Goal: Task Accomplishment & Management: Manage account settings

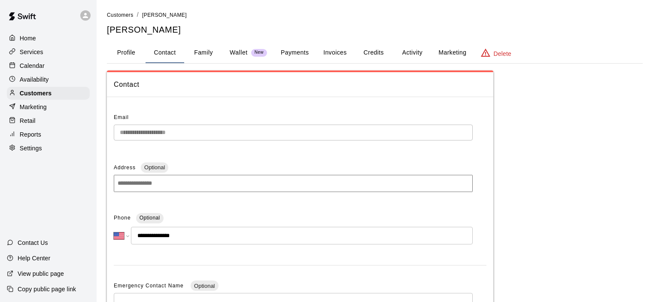
select select "**"
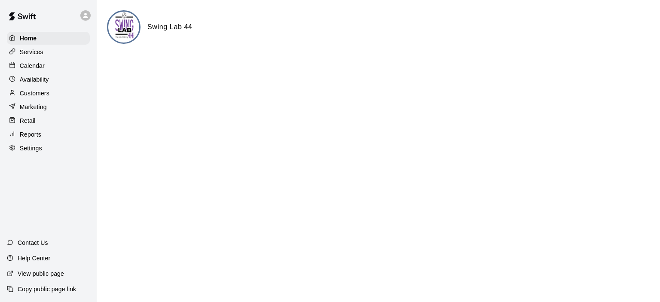
click at [28, 138] on p "Reports" at bounding box center [30, 134] width 21 height 9
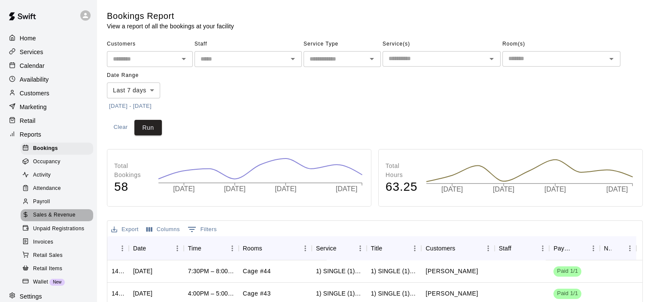
click at [58, 219] on span "Sales & Revenue" at bounding box center [54, 215] width 43 height 9
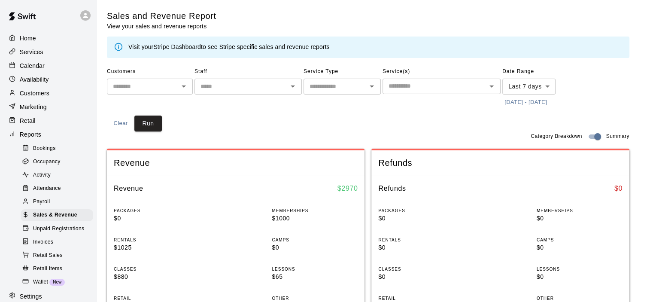
click at [173, 46] on link "Stripe Dashboard" at bounding box center [177, 46] width 48 height 7
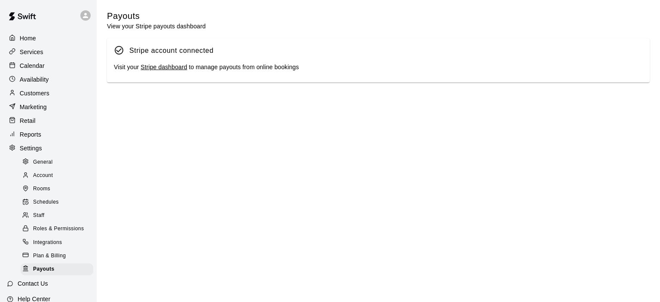
click at [165, 69] on link "Stripe dashboard" at bounding box center [163, 67] width 46 height 7
click at [41, 66] on p "Calendar" at bounding box center [32, 65] width 25 height 9
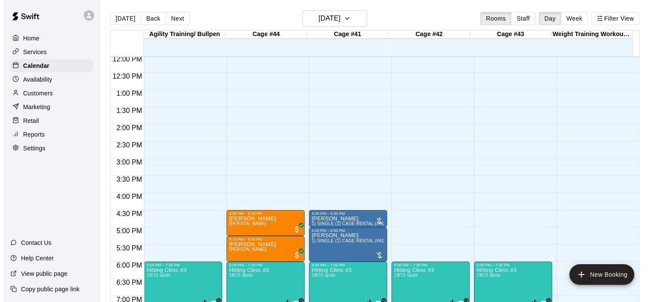
scroll to position [529, 0]
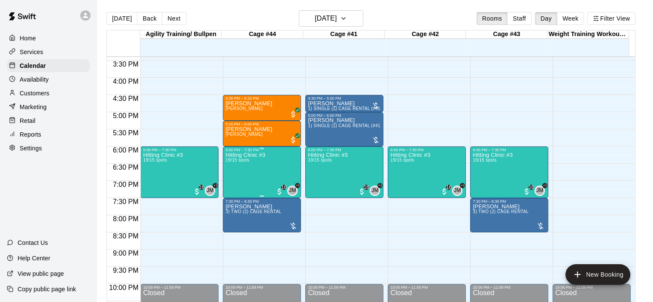
click at [270, 159] on div "Hitting Clinic #3 19/15 spots JM +1 16" at bounding box center [261, 303] width 73 height 302
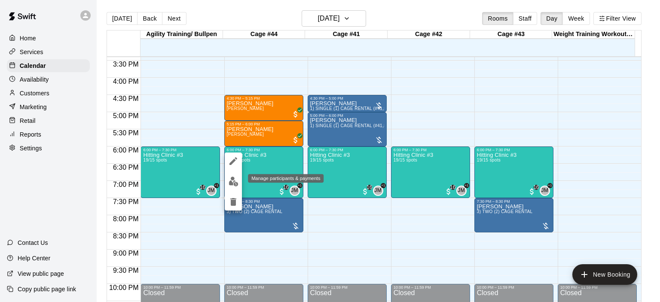
click at [232, 184] on img "edit" at bounding box center [233, 181] width 10 height 10
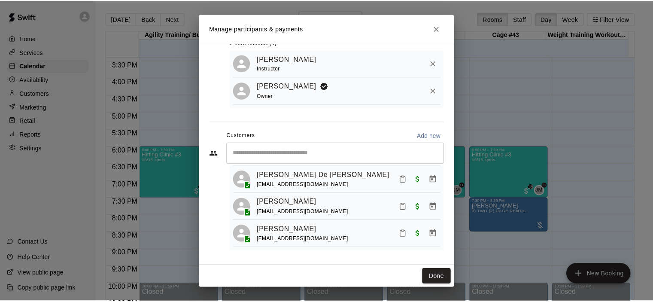
scroll to position [479, 0]
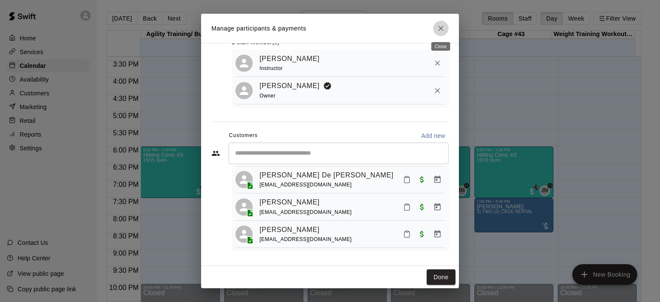
click at [439, 27] on icon "Close" at bounding box center [440, 28] width 9 height 9
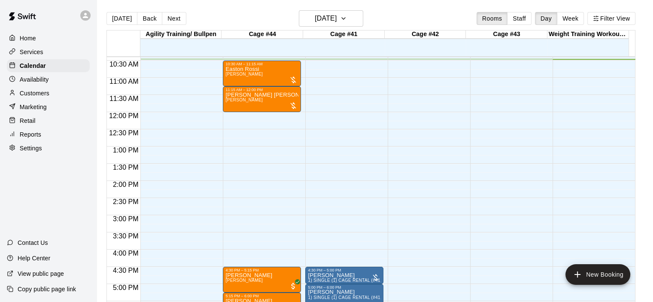
scroll to position [400, 0]
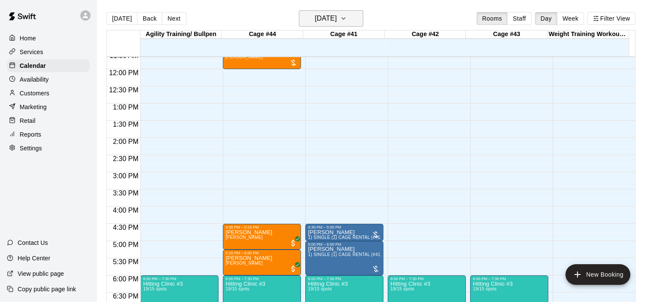
click at [347, 21] on icon "button" at bounding box center [343, 18] width 7 height 10
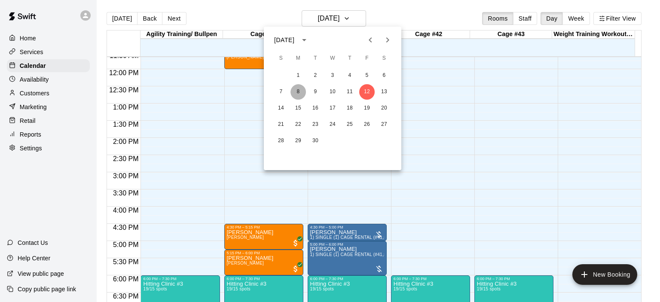
click at [299, 92] on button "8" at bounding box center [297, 91] width 15 height 15
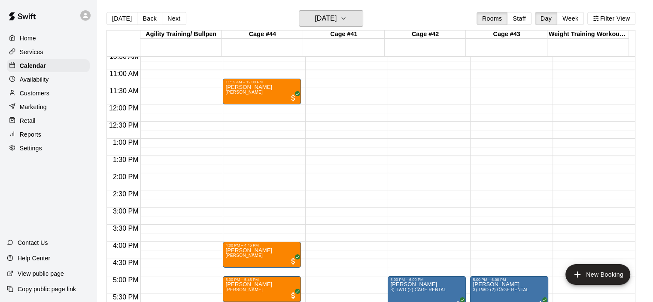
scroll to position [314, 0]
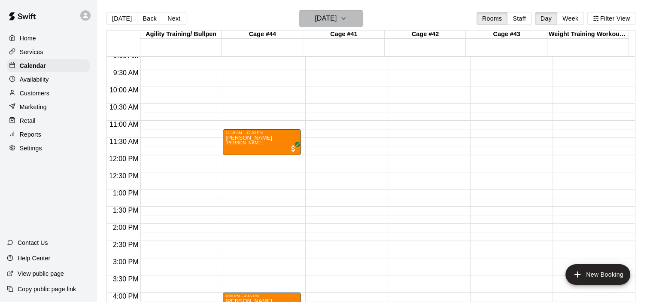
click at [347, 16] on icon "button" at bounding box center [343, 18] width 7 height 10
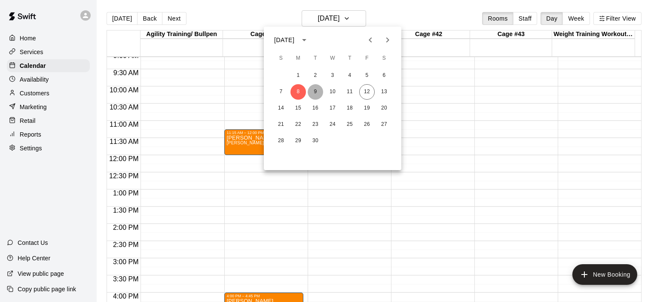
click at [316, 91] on button "9" at bounding box center [314, 91] width 15 height 15
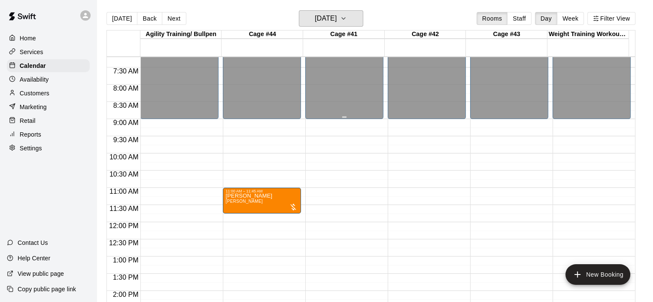
scroll to position [357, 0]
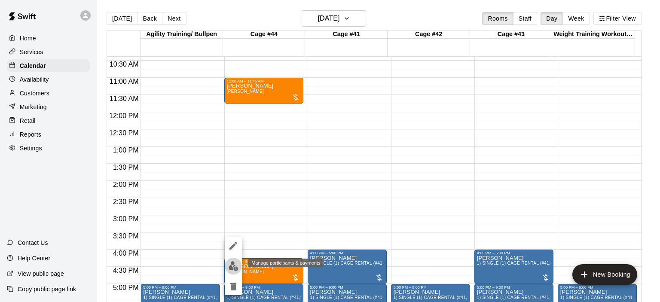
click at [234, 265] on img "edit" at bounding box center [233, 266] width 10 height 10
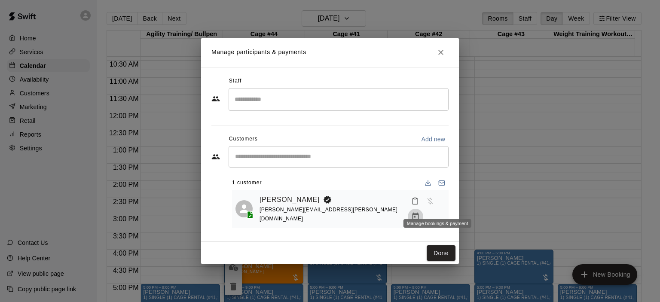
click at [419, 213] on icon "Manage bookings & payment" at bounding box center [415, 216] width 6 height 7
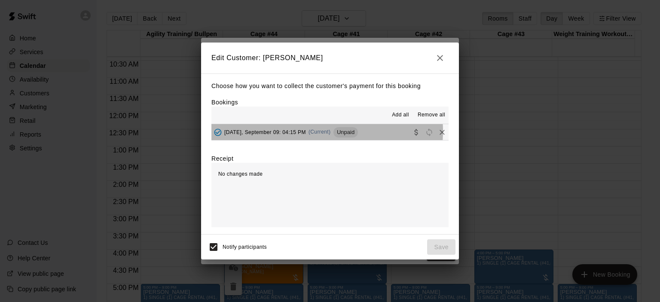
click at [320, 132] on span "(Current)" at bounding box center [319, 132] width 22 height 6
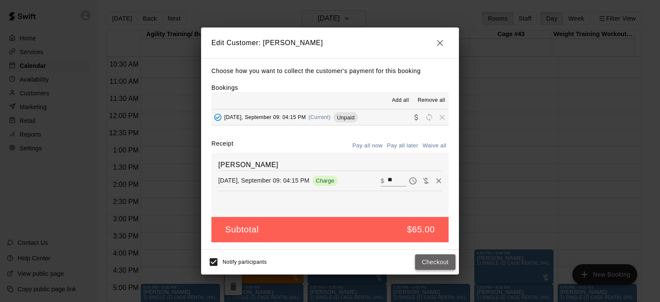
click at [428, 257] on button "Checkout" at bounding box center [435, 262] width 40 height 16
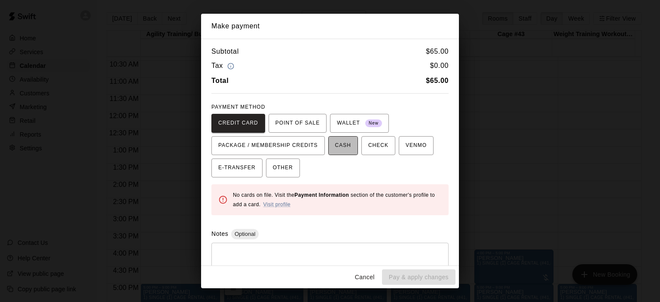
click at [347, 146] on span "CASH" at bounding box center [343, 146] width 16 height 14
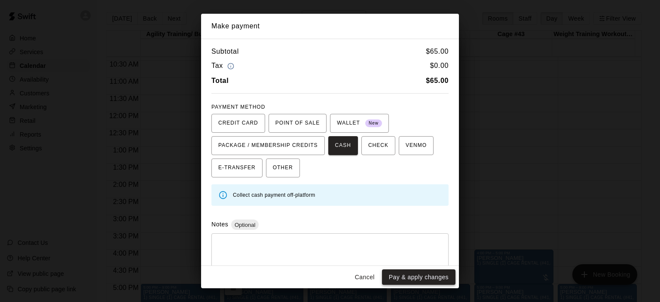
click at [432, 274] on button "Pay & apply changes" at bounding box center [418, 277] width 73 height 16
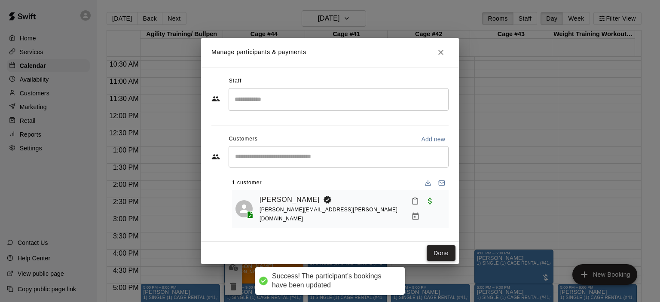
click at [441, 250] on button "Done" at bounding box center [440, 253] width 29 height 16
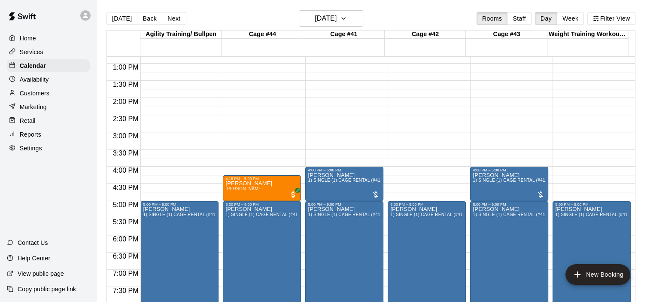
scroll to position [443, 0]
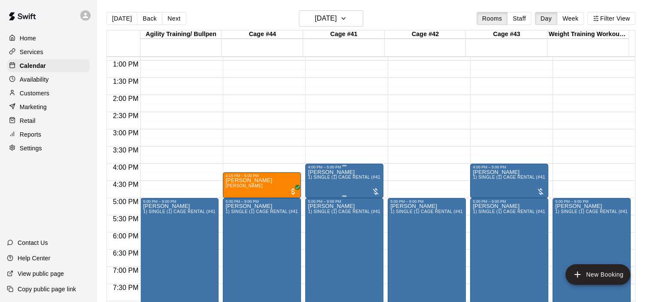
click at [357, 176] on span "1) SINGLE (1) CAGE RENTAL (#41,#42,#43)" at bounding box center [354, 177] width 92 height 5
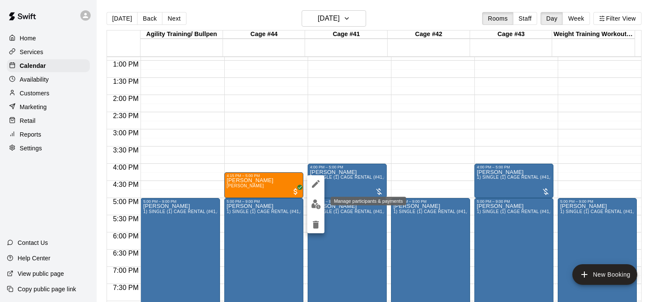
click at [314, 199] on img "edit" at bounding box center [316, 204] width 10 height 10
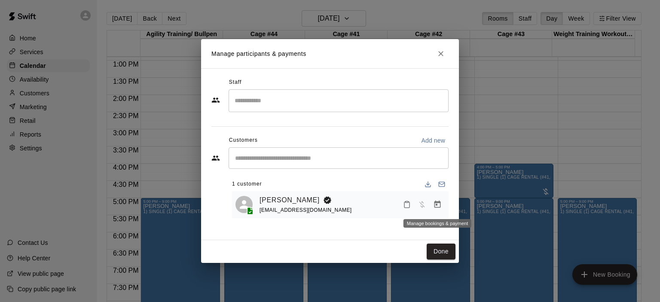
click at [436, 205] on icon "Manage bookings & payment" at bounding box center [437, 204] width 6 height 7
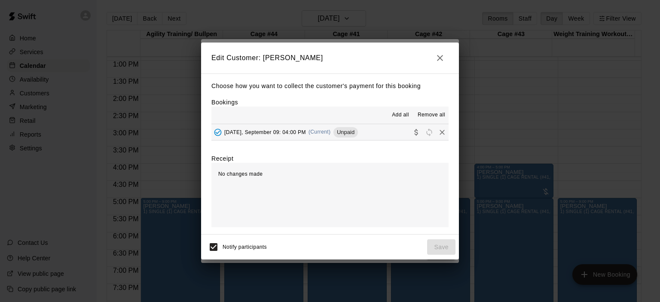
click at [317, 130] on span "(Current)" at bounding box center [319, 132] width 22 height 6
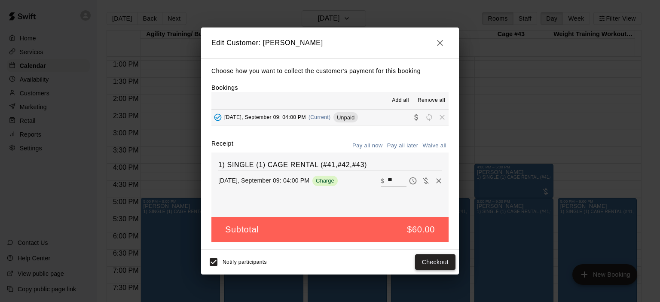
click at [433, 255] on button "Checkout" at bounding box center [435, 262] width 40 height 16
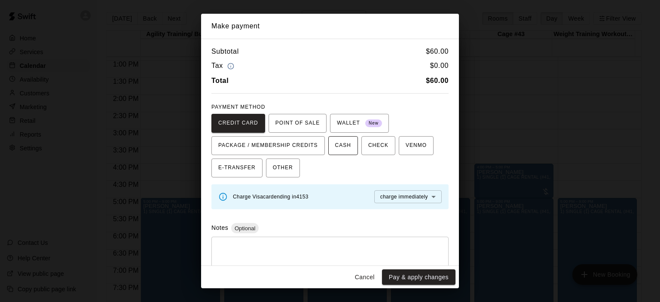
click at [346, 145] on span "CASH" at bounding box center [343, 146] width 16 height 14
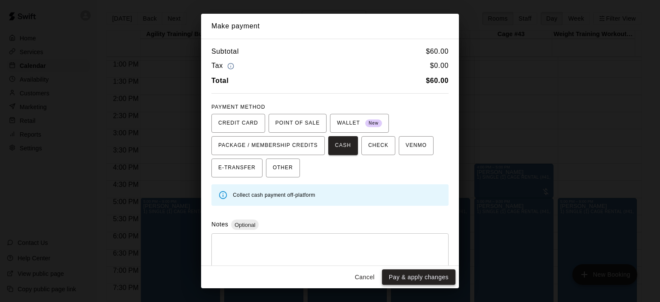
click at [430, 275] on button "Pay & apply changes" at bounding box center [418, 277] width 73 height 16
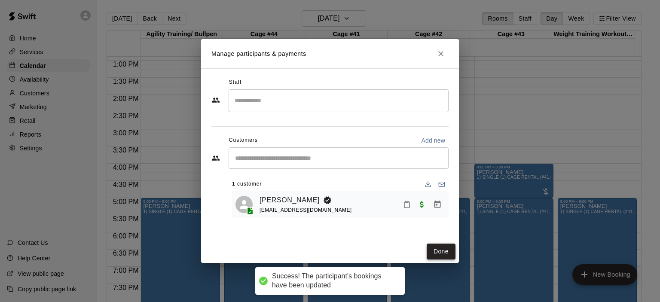
click at [437, 252] on button "Done" at bounding box center [440, 251] width 29 height 16
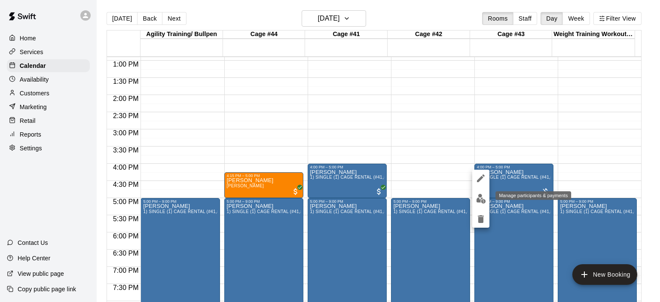
click at [477, 198] on img "edit" at bounding box center [481, 199] width 10 height 10
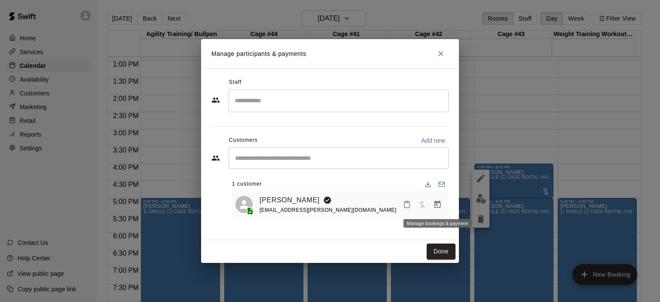
click at [438, 206] on icon "Manage bookings & payment" at bounding box center [437, 204] width 9 height 9
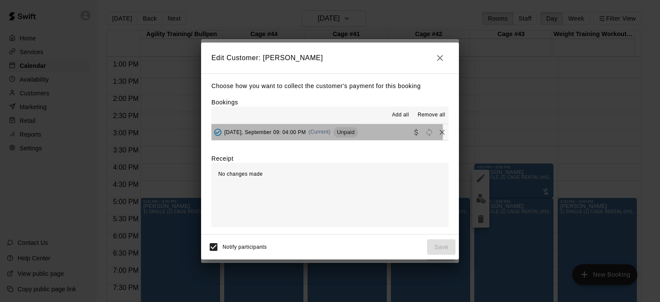
click at [323, 133] on span "(Current)" at bounding box center [319, 132] width 22 height 6
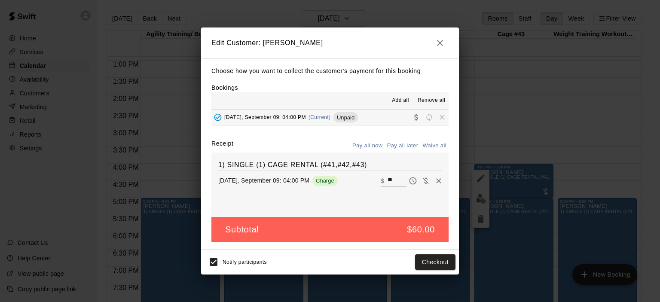
click at [435, 147] on button "Waive all" at bounding box center [434, 145] width 28 height 13
type input "*"
click at [440, 259] on button "Save" at bounding box center [441, 262] width 28 height 16
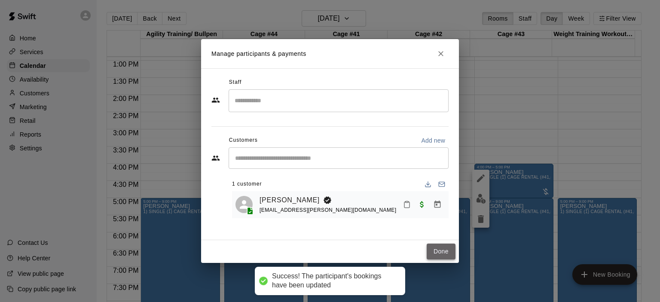
click at [438, 250] on button "Done" at bounding box center [440, 251] width 29 height 16
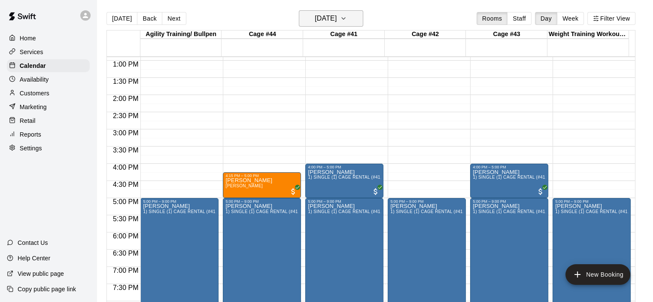
click at [347, 17] on icon "button" at bounding box center [343, 18] width 7 height 10
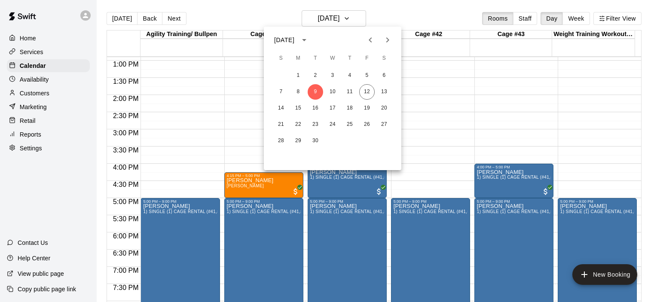
click at [360, 17] on div at bounding box center [330, 151] width 660 height 302
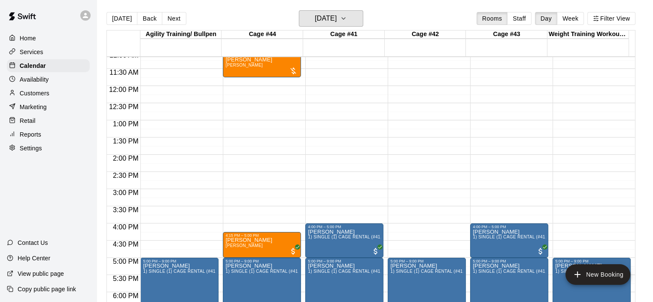
scroll to position [271, 0]
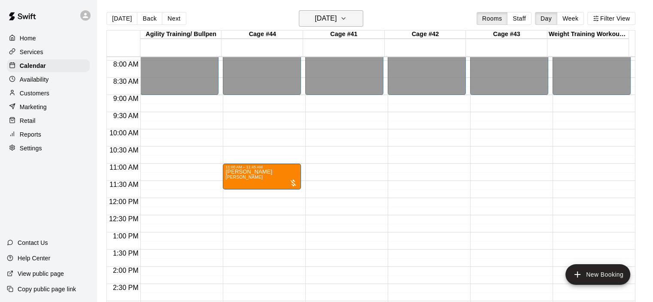
click at [347, 19] on icon "button" at bounding box center [343, 18] width 7 height 10
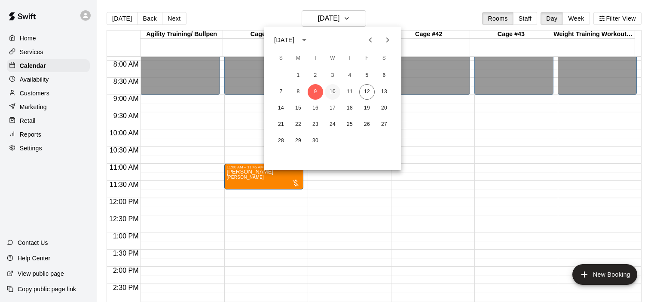
click at [334, 92] on button "10" at bounding box center [332, 91] width 15 height 15
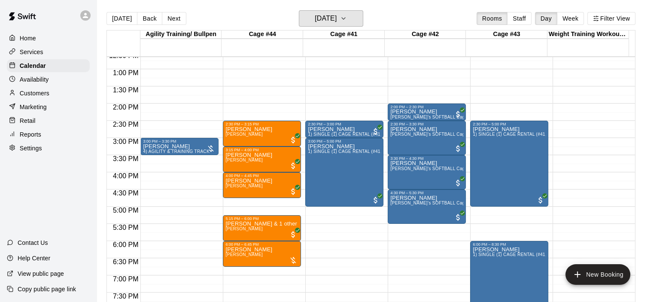
scroll to position [443, 0]
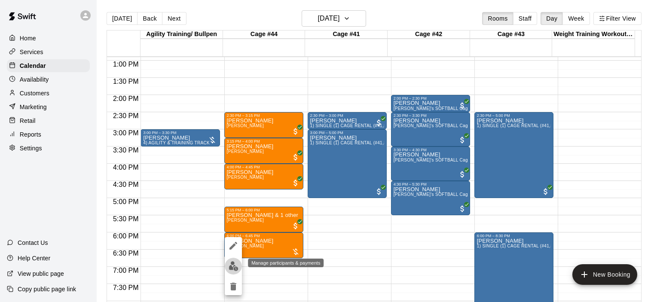
click at [234, 264] on img "edit" at bounding box center [233, 266] width 10 height 10
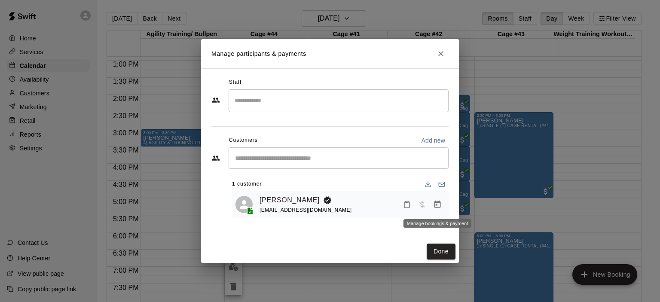
click at [435, 202] on icon "Manage bookings & payment" at bounding box center [437, 204] width 6 height 7
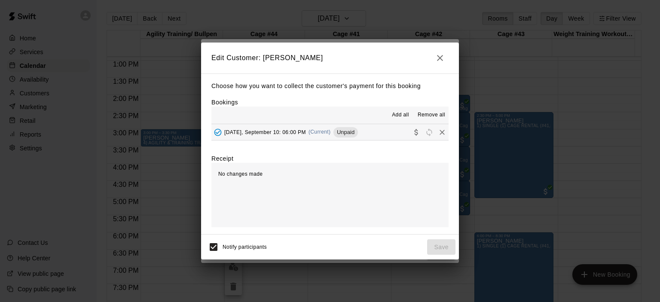
click at [331, 133] on span "(Current)" at bounding box center [319, 132] width 22 height 6
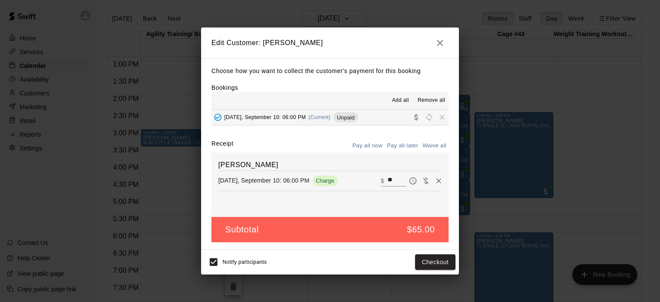
click at [435, 144] on button "Waive all" at bounding box center [434, 145] width 28 height 13
type input "*"
click at [444, 257] on button "Save" at bounding box center [441, 262] width 28 height 16
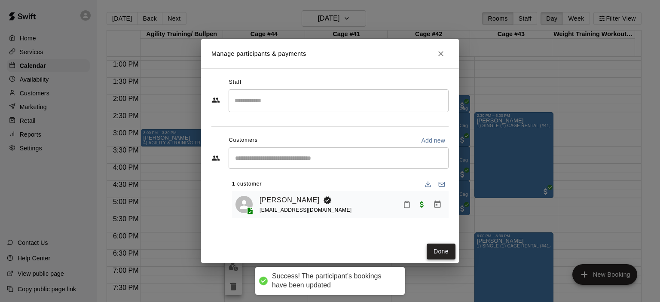
click at [447, 247] on button "Done" at bounding box center [440, 251] width 29 height 16
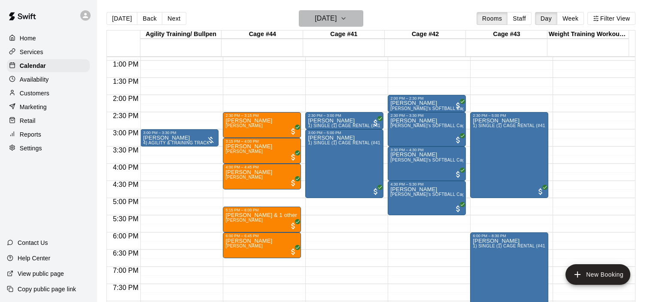
click at [347, 18] on icon "button" at bounding box center [343, 18] width 7 height 10
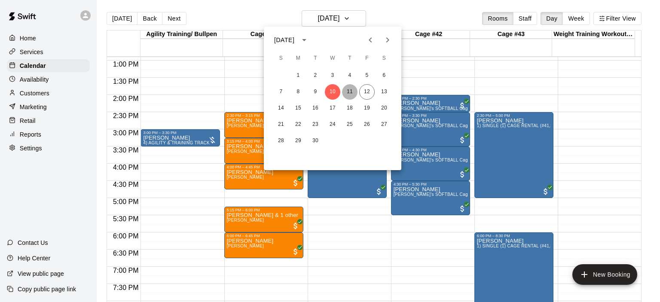
click at [353, 91] on button "11" at bounding box center [349, 91] width 15 height 15
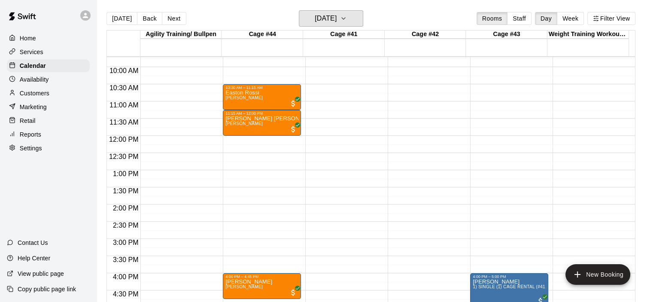
scroll to position [314, 0]
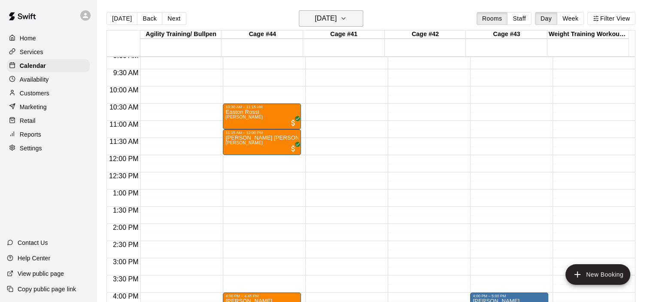
click at [347, 15] on icon "button" at bounding box center [343, 18] width 7 height 10
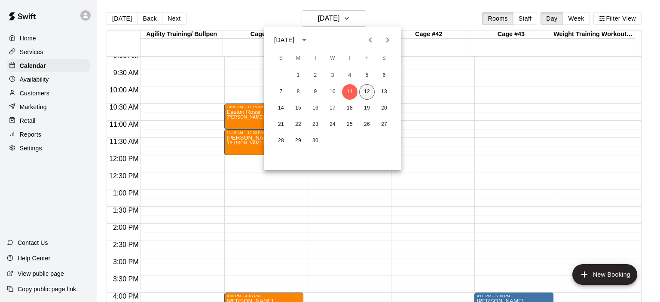
click at [366, 94] on button "12" at bounding box center [366, 91] width 15 height 15
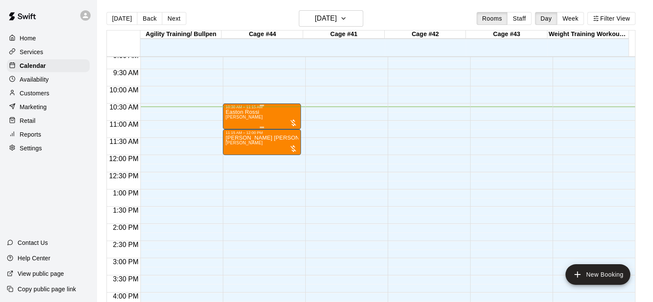
click at [278, 109] on div "Easton Rossi Kevin Keller" at bounding box center [261, 260] width 73 height 302
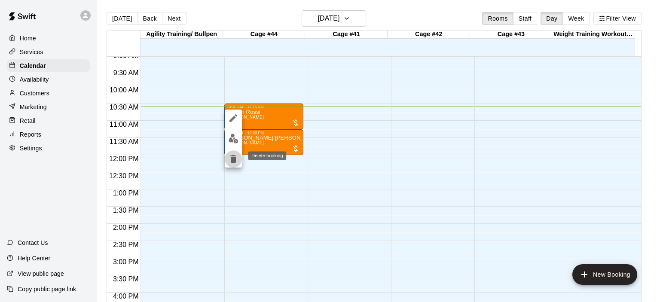
click at [231, 158] on icon "delete" at bounding box center [233, 159] width 6 height 8
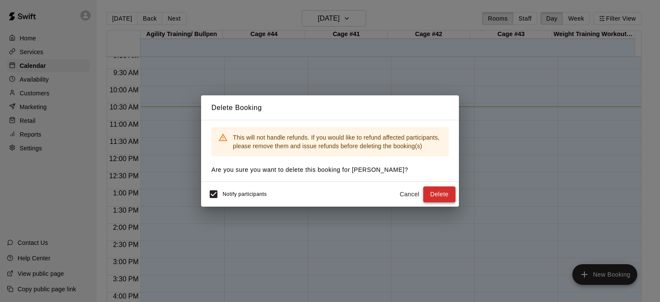
click at [432, 194] on button "Delete" at bounding box center [439, 194] width 32 height 16
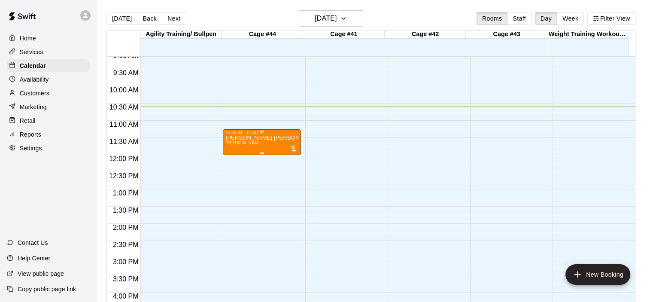
click at [269, 141] on div "Cooper Isaacson Kevin Keller" at bounding box center [261, 286] width 73 height 302
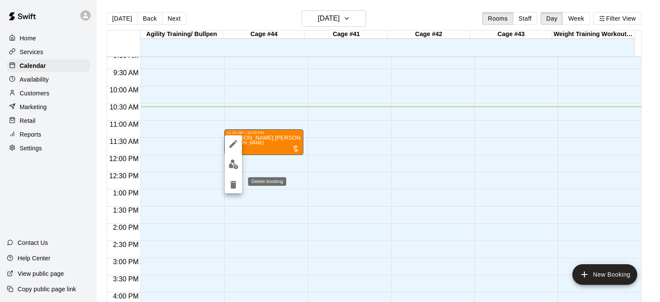
click at [232, 182] on icon "delete" at bounding box center [233, 185] width 6 height 8
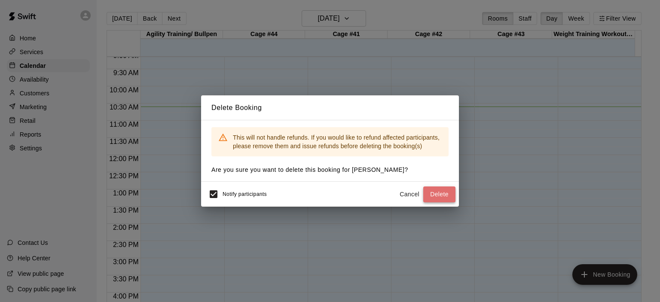
click at [438, 191] on button "Delete" at bounding box center [439, 194] width 32 height 16
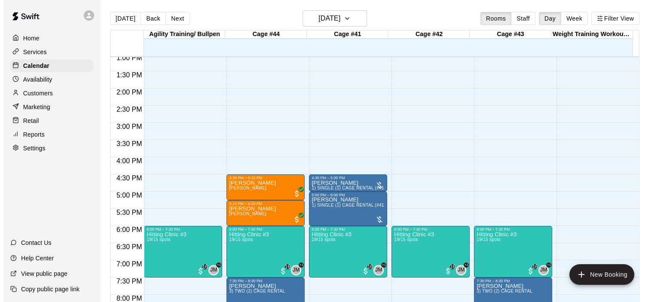
scroll to position [486, 0]
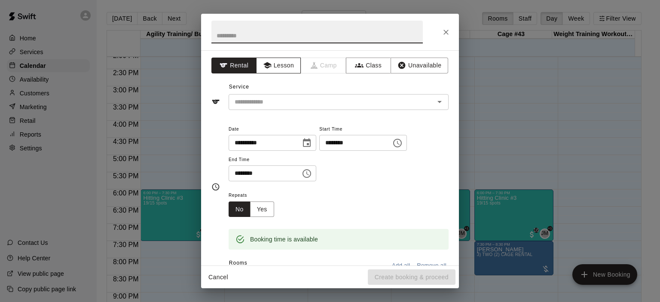
click at [288, 63] on button "Lesson" at bounding box center [278, 66] width 45 height 16
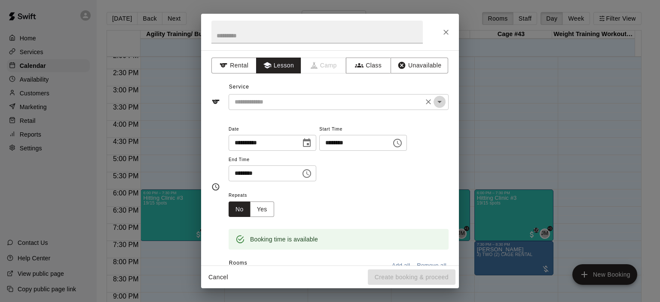
click at [434, 100] on icon "Open" at bounding box center [439, 102] width 10 height 10
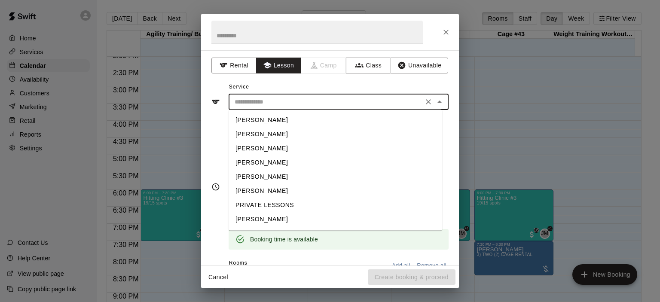
scroll to position [27, 0]
click at [281, 204] on li "Kevin Keller" at bounding box center [334, 206] width 213 height 14
type input "**********"
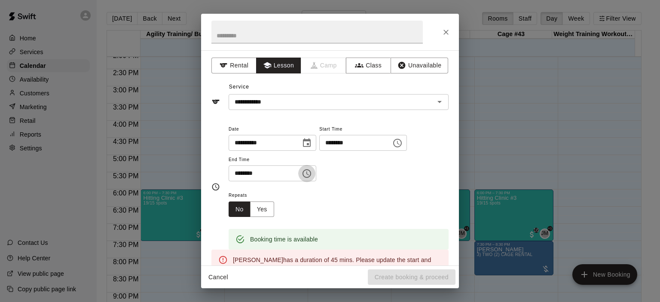
click at [312, 172] on icon "Choose time, selected time is 3:30 PM" at bounding box center [306, 173] width 10 height 10
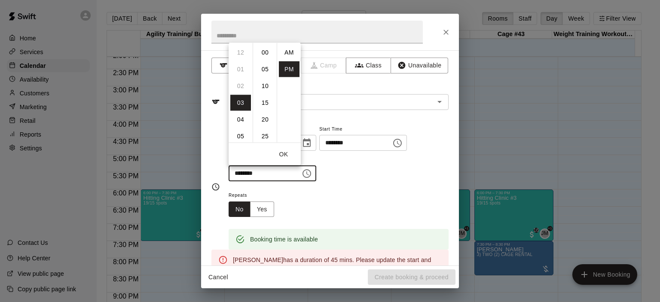
scroll to position [15, 0]
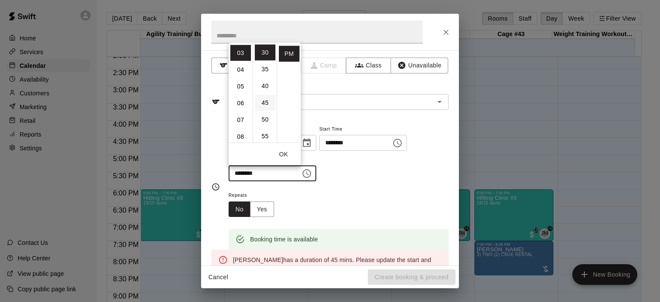
click at [264, 106] on li "45" at bounding box center [265, 102] width 21 height 16
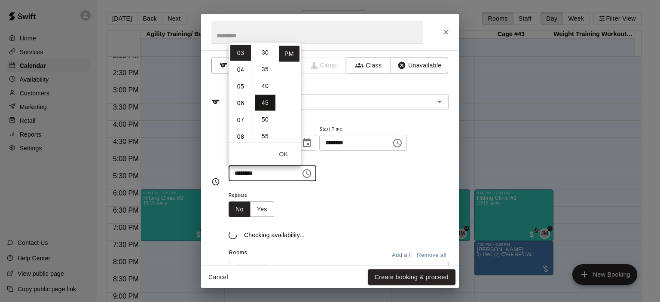
type input "********"
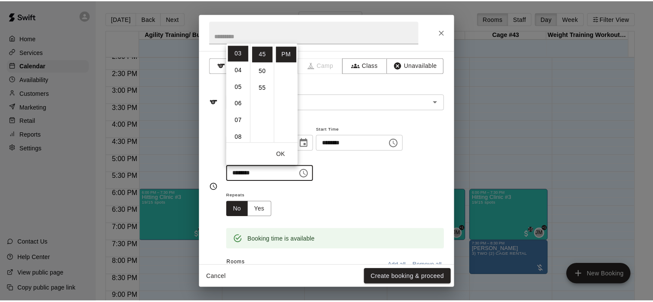
scroll to position [151, 0]
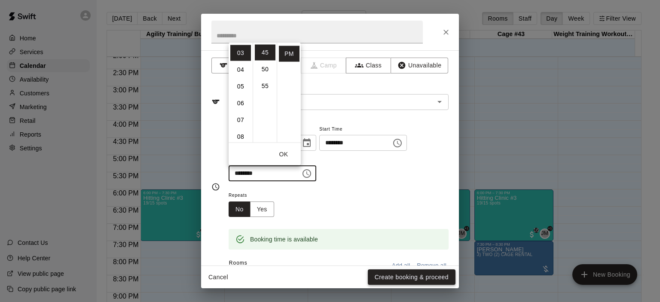
click at [410, 272] on button "Create booking & proceed" at bounding box center [412, 277] width 88 height 16
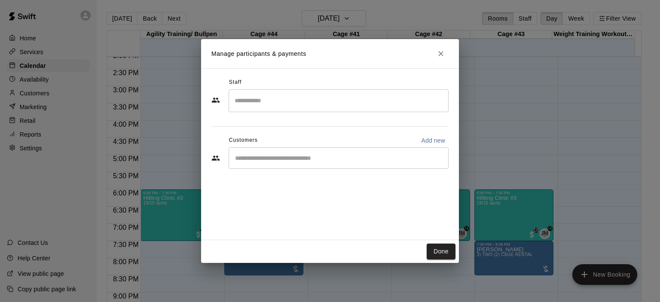
click at [285, 161] on input "Start typing to search customers..." at bounding box center [338, 158] width 212 height 9
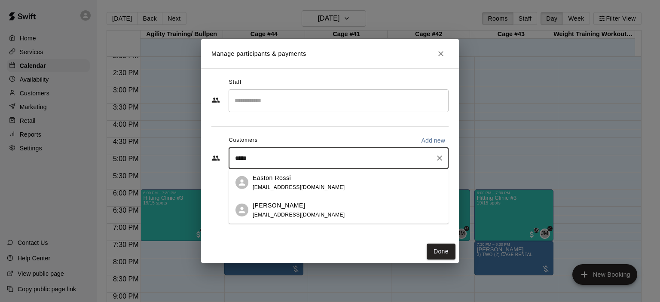
type input "******"
click at [293, 179] on div "Easton Rossi" at bounding box center [298, 177] width 92 height 9
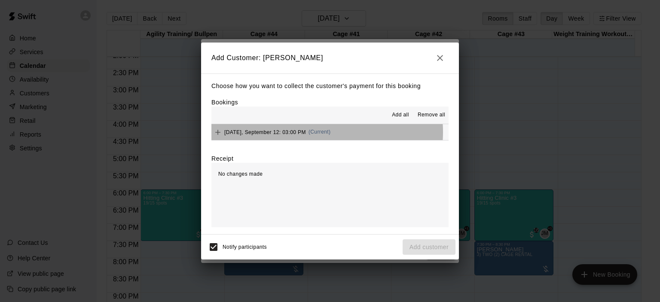
click at [316, 133] on span "(Current)" at bounding box center [319, 132] width 22 height 6
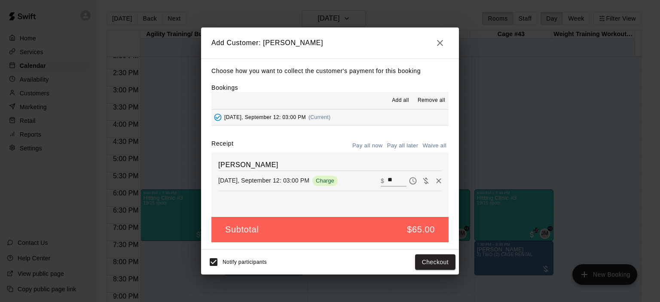
click at [407, 147] on button "Pay all later" at bounding box center [403, 145] width 36 height 13
click at [429, 262] on button "Add customer" at bounding box center [428, 262] width 53 height 16
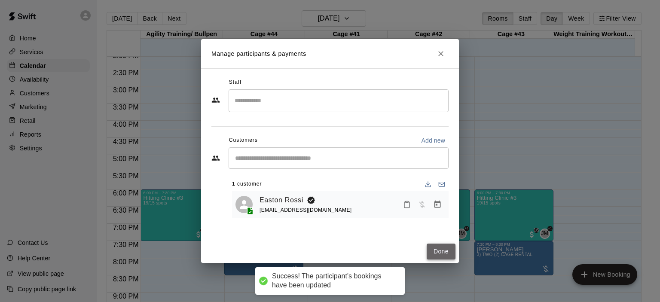
click at [436, 249] on button "Done" at bounding box center [440, 251] width 29 height 16
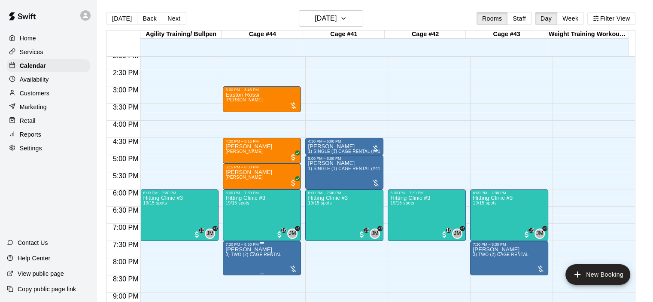
click at [266, 252] on span "3) TWO (2) CAGE RENTAL" at bounding box center [253, 254] width 56 height 5
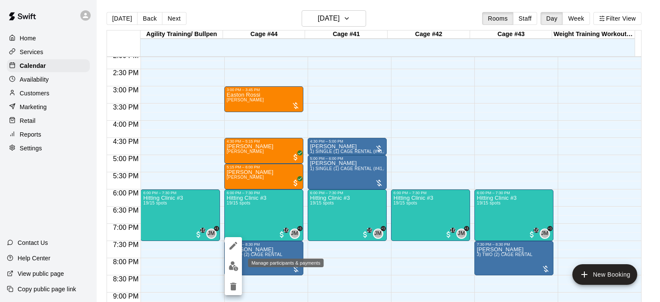
click at [234, 267] on img "edit" at bounding box center [233, 266] width 10 height 10
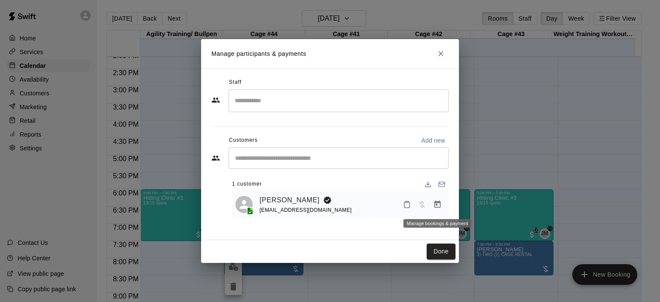
click at [438, 207] on icon "Manage bookings & payment" at bounding box center [437, 204] width 6 height 7
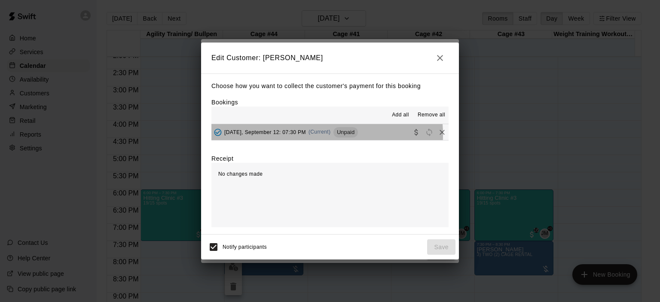
click at [317, 135] on div "Friday, September 12: 07:30 PM (Current) Unpaid" at bounding box center [284, 132] width 146 height 13
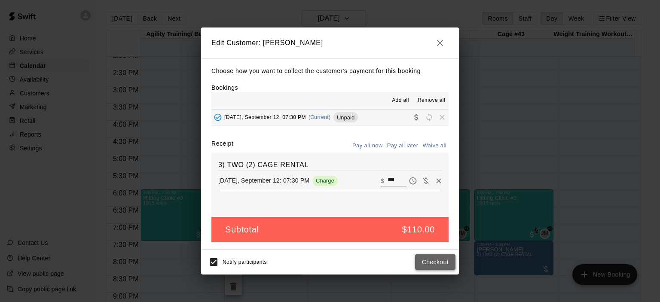
click at [431, 262] on button "Checkout" at bounding box center [435, 262] width 40 height 16
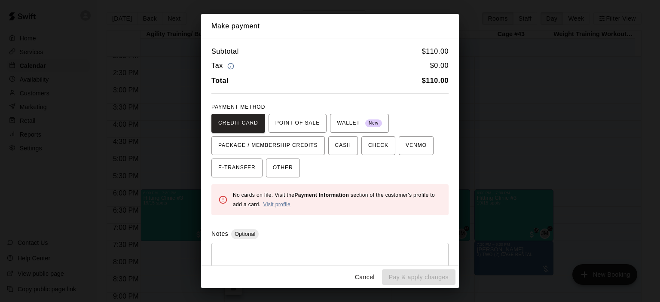
click at [364, 275] on button "Cancel" at bounding box center [364, 277] width 27 height 16
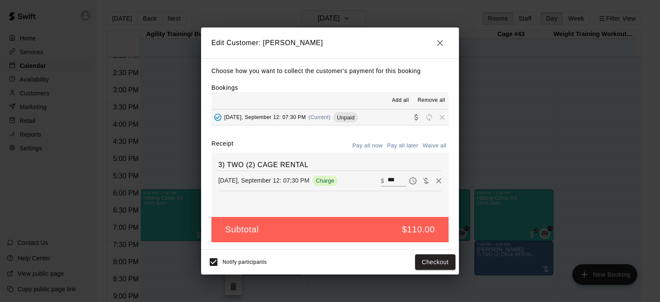
click at [438, 42] on icon "button" at bounding box center [440, 43] width 10 height 10
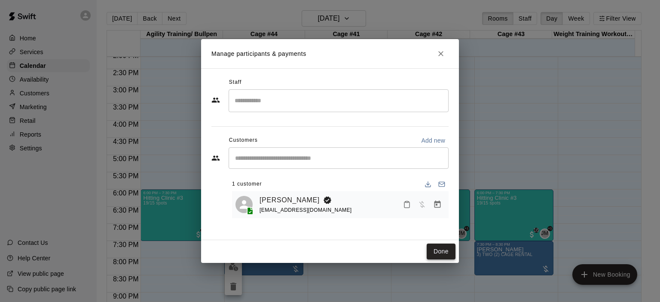
click at [437, 251] on button "Done" at bounding box center [440, 251] width 29 height 16
